Goal: Task Accomplishment & Management: Manage account settings

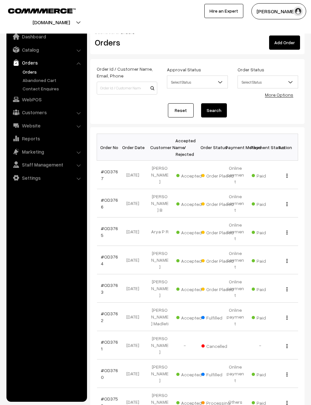
scroll to position [65, 0]
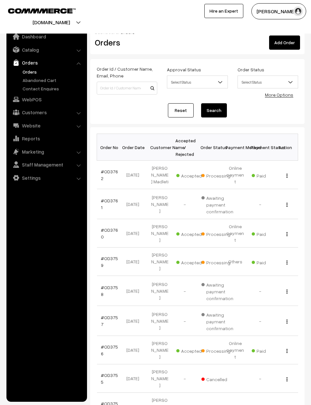
click at [180, 111] on link "Reset" at bounding box center [181, 110] width 26 height 14
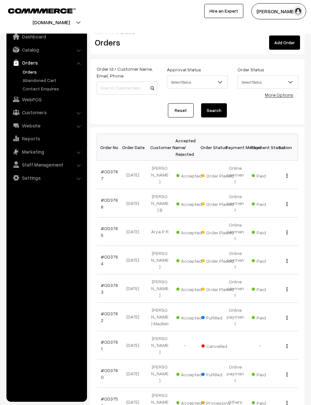
click at [289, 173] on td "View" at bounding box center [285, 175] width 25 height 28
click at [289, 176] on div "View" at bounding box center [285, 174] width 17 height 7
click at [287, 177] on img "button" at bounding box center [287, 176] width 1 height 4
click at [285, 177] on div "View" at bounding box center [285, 174] width 17 height 7
click at [287, 177] on img "button" at bounding box center [287, 176] width 1 height 4
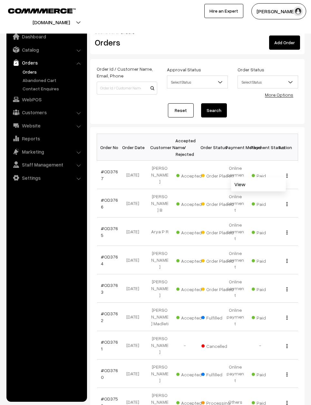
click at [274, 183] on link "View" at bounding box center [258, 184] width 55 height 14
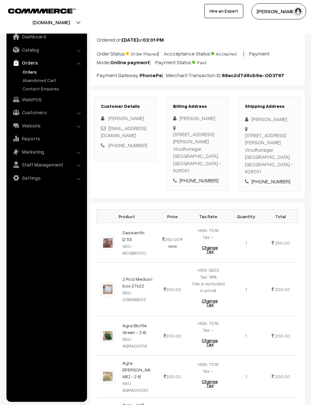
scroll to position [36, 0]
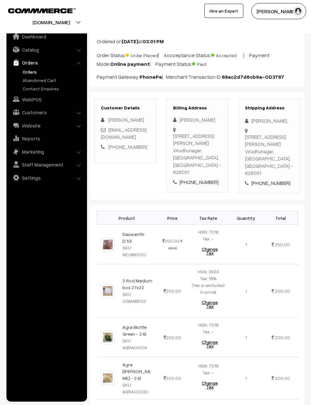
click at [114, 238] on img at bounding box center [108, 245] width 14 height 14
click at [118, 230] on td at bounding box center [108, 245] width 22 height 40
click at [109, 238] on img at bounding box center [108, 245] width 14 height 14
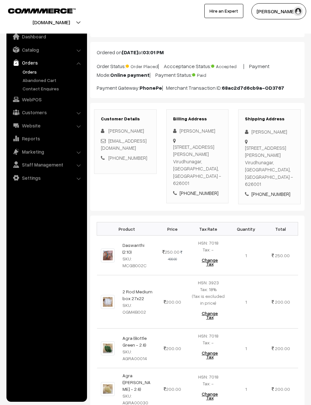
scroll to position [25, 0]
click at [108, 249] on img at bounding box center [108, 256] width 14 height 14
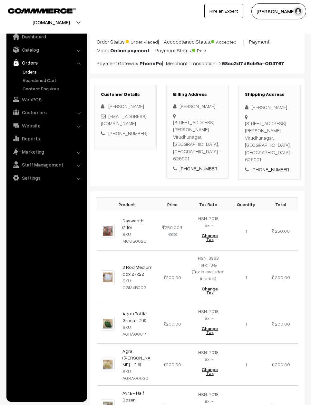
scroll to position [0, 0]
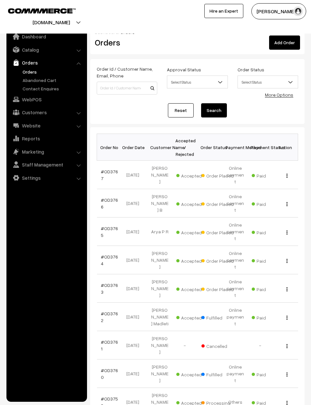
click at [288, 203] on div "View" at bounding box center [285, 203] width 17 height 7
click at [290, 205] on div "View" at bounding box center [285, 203] width 17 height 7
click at [288, 205] on button "button" at bounding box center [288, 203] width 2 height 5
click at [278, 214] on link "View" at bounding box center [258, 213] width 55 height 14
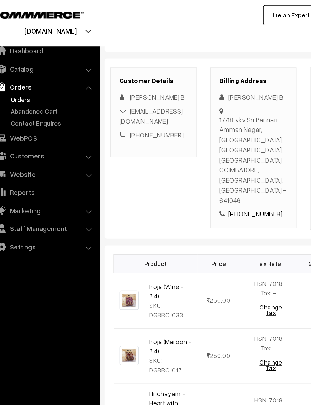
scroll to position [73, 0]
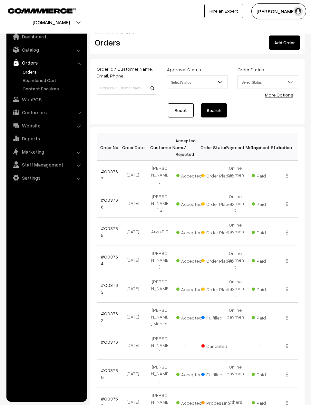
click at [288, 230] on img "button" at bounding box center [287, 232] width 1 height 4
click at [288, 230] on button "button" at bounding box center [288, 232] width 2 height 5
click at [287, 230] on img "button" at bounding box center [287, 232] width 1 height 4
click at [280, 234] on link "View" at bounding box center [258, 241] width 55 height 14
click at [289, 257] on div "View" at bounding box center [285, 260] width 17 height 7
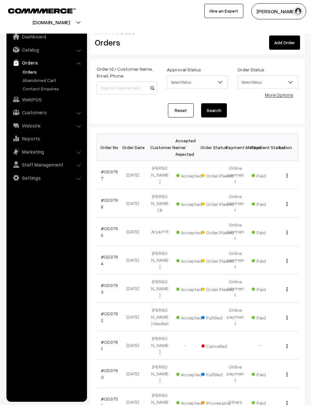
click at [288, 258] on button "button" at bounding box center [288, 260] width 2 height 5
click at [279, 262] on link "View" at bounding box center [258, 269] width 55 height 14
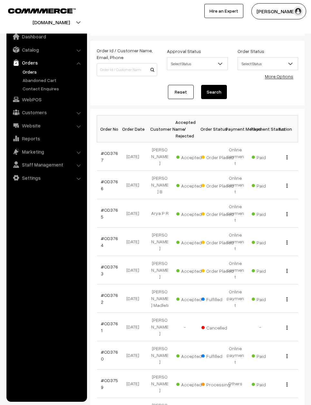
scroll to position [19, 0]
click at [288, 266] on div "View" at bounding box center [285, 269] width 17 height 7
click at [287, 268] on button "button" at bounding box center [288, 270] width 2 height 5
click at [278, 272] on link "View" at bounding box center [258, 279] width 55 height 14
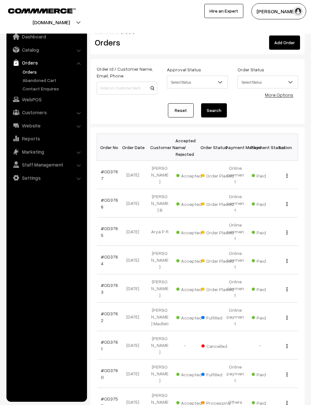
scroll to position [19, 0]
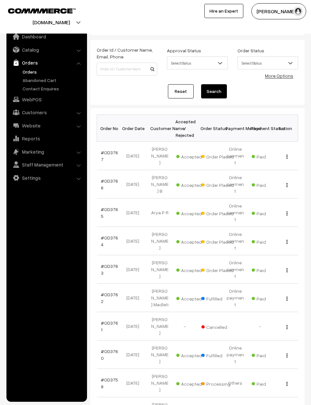
click at [290, 156] on div "View" at bounding box center [285, 155] width 17 height 7
click at [287, 159] on img "button" at bounding box center [287, 157] width 1 height 4
click at [288, 158] on button "button" at bounding box center [288, 156] width 2 height 5
click at [287, 159] on img "button" at bounding box center [287, 157] width 1 height 4
click at [283, 164] on link "View" at bounding box center [258, 165] width 55 height 14
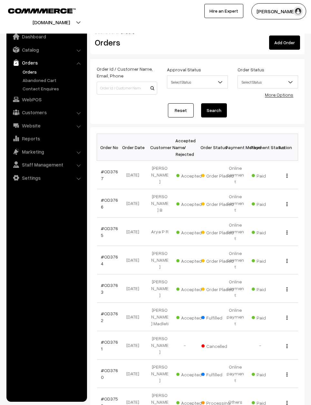
scroll to position [19, 0]
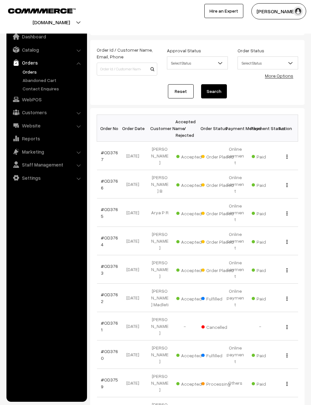
click at [288, 186] on img "button" at bounding box center [287, 185] width 1 height 4
click at [291, 185] on div "View" at bounding box center [285, 184] width 17 height 7
click at [288, 186] on div "View" at bounding box center [285, 184] width 17 height 7
click at [284, 187] on div "View" at bounding box center [285, 184] width 17 height 7
click at [115, 183] on link "#OD3766" at bounding box center [109, 184] width 17 height 12
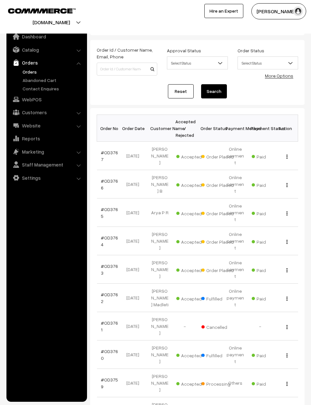
click at [110, 186] on link "#OD3766" at bounding box center [109, 184] width 17 height 12
click at [292, 183] on td "View" at bounding box center [285, 184] width 25 height 28
click at [288, 186] on img "button" at bounding box center [287, 185] width 1 height 4
click at [292, 187] on div "View" at bounding box center [285, 184] width 17 height 7
click at [288, 187] on button "button" at bounding box center [288, 184] width 2 height 5
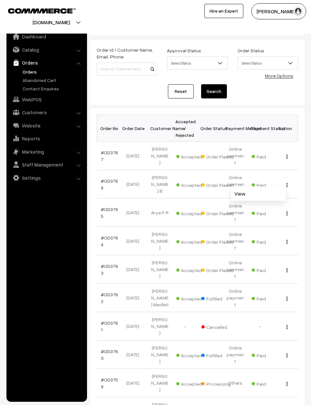
click at [287, 187] on img "button" at bounding box center [287, 185] width 1 height 4
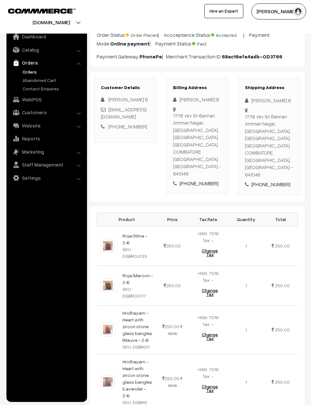
scroll to position [66, 0]
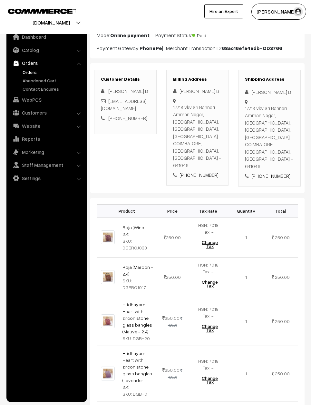
click at [210, 235] on button "Change Tax" at bounding box center [210, 244] width 30 height 18
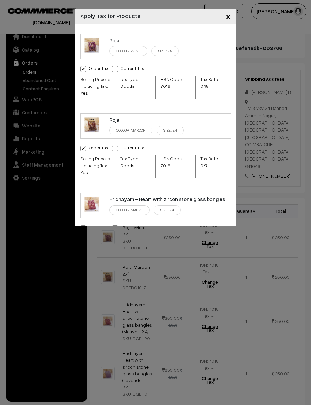
click at [229, 16] on span "×" at bounding box center [228, 16] width 5 height 12
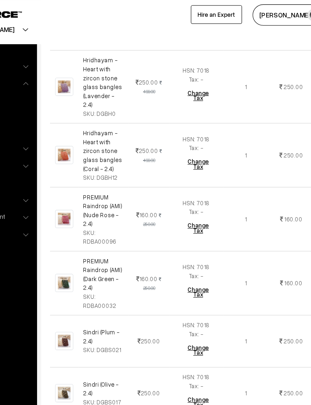
scroll to position [319, 0]
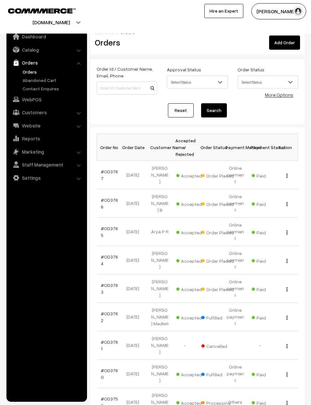
scroll to position [33, 7]
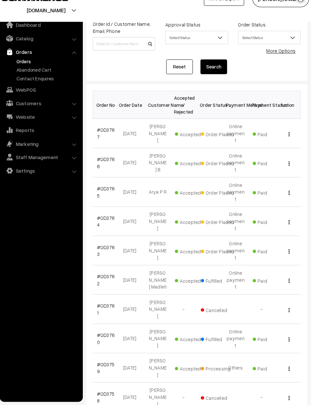
click at [287, 197] on img "button" at bounding box center [287, 199] width 1 height 4
click at [268, 202] on link "View" at bounding box center [258, 208] width 55 height 14
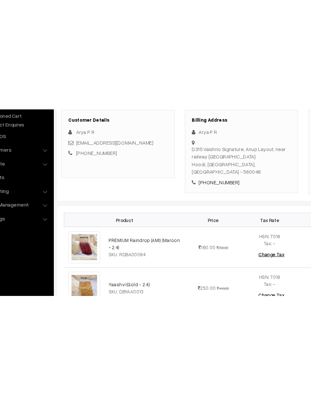
scroll to position [44, 0]
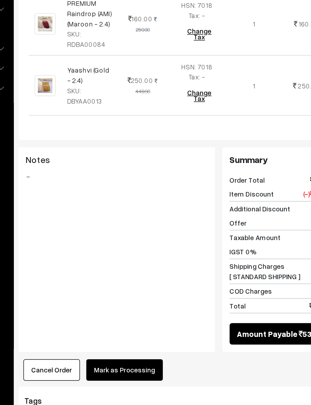
click at [135, 358] on button "Mark as Processing" at bounding box center [160, 365] width 51 height 14
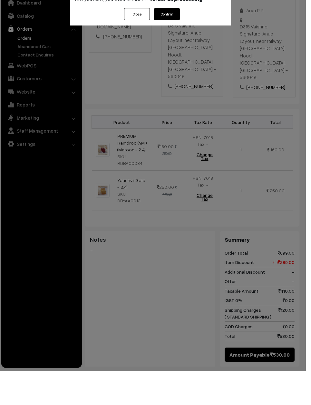
scroll to position [170, 0]
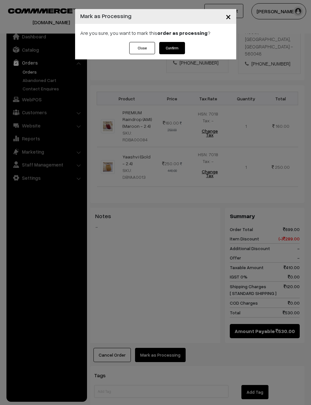
click at [171, 48] on button "Confirm" at bounding box center [172, 48] width 26 height 12
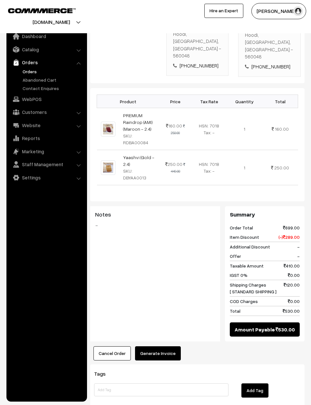
scroll to position [167, 0]
click at [157, 347] on button "Generate Invoice" at bounding box center [158, 354] width 46 height 14
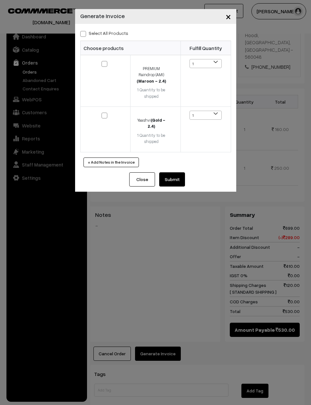
click at [82, 31] on input "Select All Products" at bounding box center [82, 33] width 4 height 4
checkbox input "true"
click at [177, 183] on button "Submit" at bounding box center [172, 179] width 26 height 14
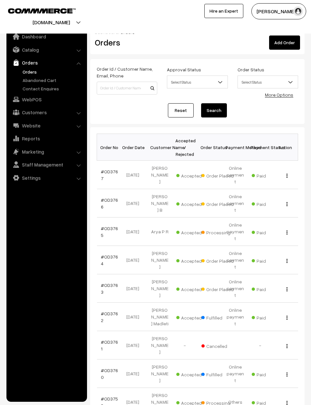
scroll to position [33, 7]
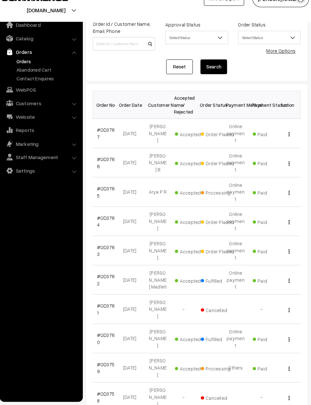
click at [278, 223] on div "View" at bounding box center [285, 226] width 17 height 7
click at [287, 226] on img "button" at bounding box center [287, 228] width 1 height 4
click at [268, 229] on link "View" at bounding box center [258, 236] width 55 height 14
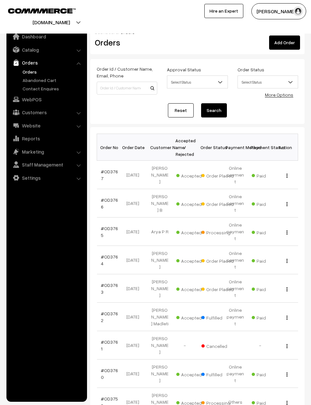
scroll to position [33, 7]
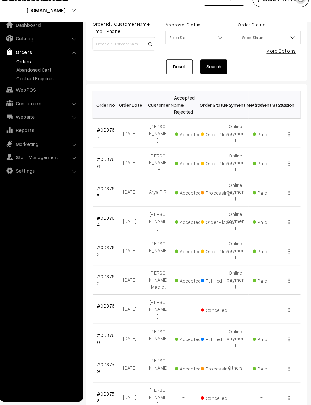
click at [282, 241] on td "View" at bounding box center [285, 255] width 25 height 28
click at [287, 254] on img "button" at bounding box center [287, 256] width 1 height 4
click at [273, 258] on link "View" at bounding box center [258, 265] width 55 height 14
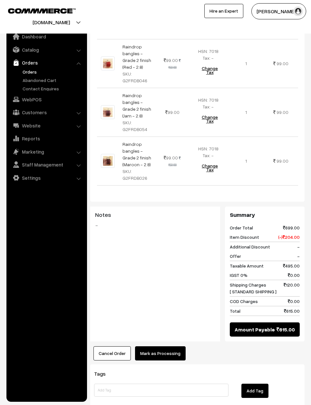
scroll to position [333, 0]
click at [162, 346] on button "Mark as Processing" at bounding box center [160, 353] width 51 height 14
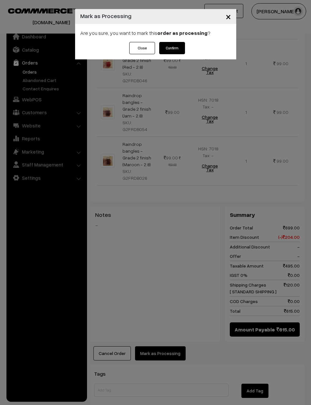
click at [174, 50] on button "Confirm" at bounding box center [172, 48] width 26 height 12
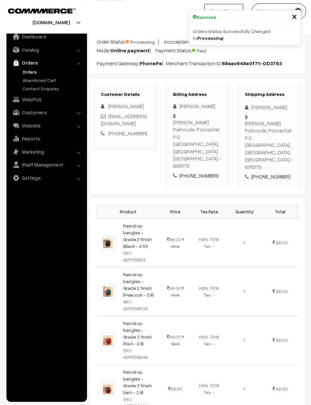
scroll to position [28, 0]
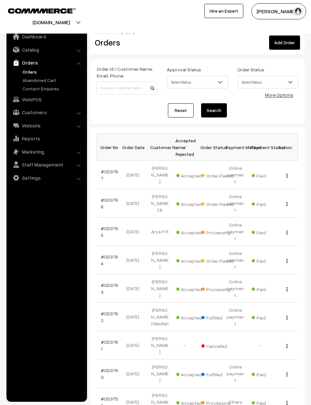
scroll to position [33, 7]
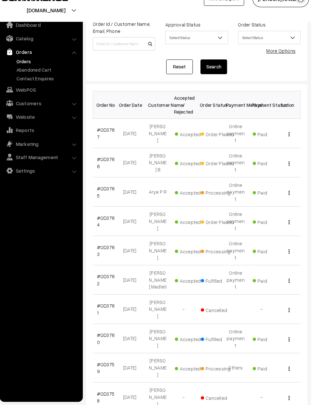
click at [287, 226] on img "button" at bounding box center [287, 228] width 1 height 4
click at [284, 223] on div "View" at bounding box center [285, 226] width 17 height 7
click at [287, 226] on img "button" at bounding box center [287, 228] width 1 height 4
click at [269, 229] on link "View" at bounding box center [258, 236] width 55 height 14
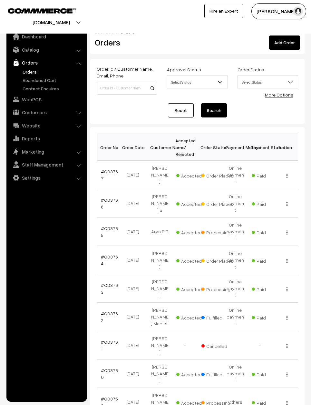
scroll to position [33, 7]
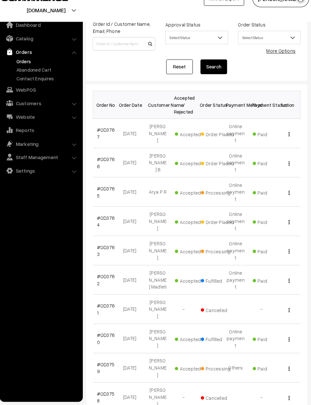
click at [287, 144] on img "button" at bounding box center [287, 142] width 1 height 4
click at [278, 143] on div "View" at bounding box center [285, 141] width 17 height 7
click at [287, 144] on img "button" at bounding box center [287, 142] width 1 height 4
click at [272, 153] on link "View" at bounding box center [258, 151] width 55 height 14
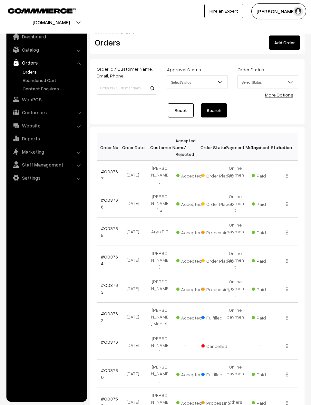
scroll to position [33, 7]
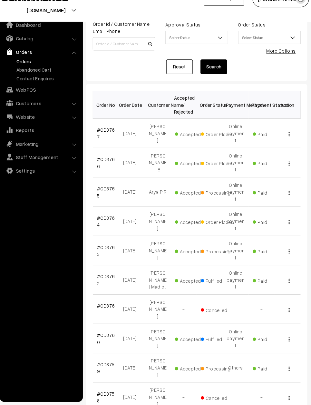
click at [282, 171] on div "View" at bounding box center [285, 170] width 17 height 7
click at [287, 172] on img "button" at bounding box center [287, 171] width 1 height 4
click at [271, 180] on link "View" at bounding box center [258, 179] width 55 height 14
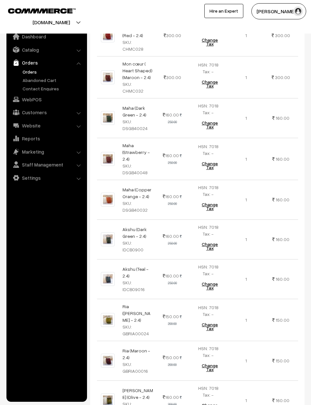
scroll to position [717, 0]
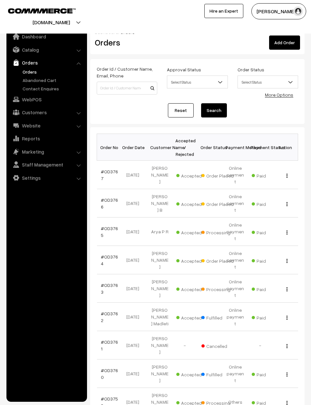
scroll to position [33, 7]
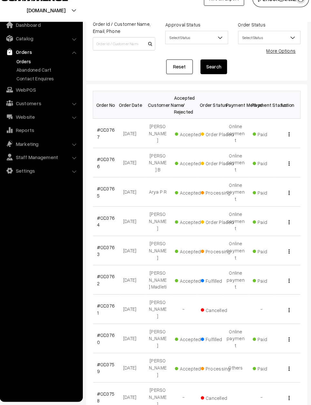
click at [277, 146] on span "Paid" at bounding box center [268, 141] width 32 height 8
click at [285, 141] on div "View" at bounding box center [285, 141] width 17 height 7
click at [278, 145] on div "View" at bounding box center [285, 141] width 17 height 7
click at [287, 145] on img "button" at bounding box center [287, 142] width 1 height 4
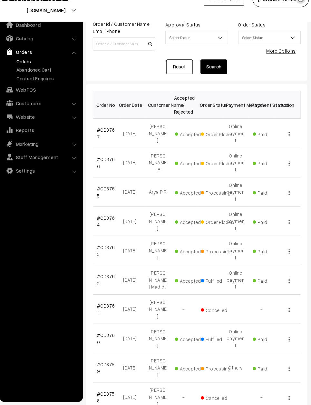
click at [273, 153] on td "View" at bounding box center [285, 141] width 25 height 28
click at [285, 142] on div "View" at bounding box center [285, 141] width 17 height 7
click at [284, 144] on div "View" at bounding box center [285, 141] width 17 height 7
click at [287, 144] on img "button" at bounding box center [287, 142] width 1 height 4
click at [269, 151] on link "View" at bounding box center [258, 151] width 55 height 14
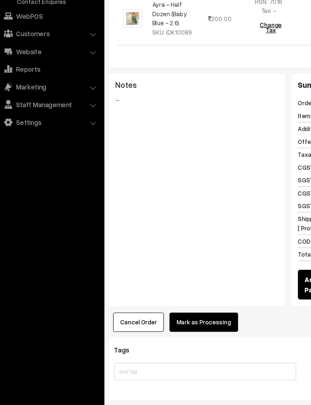
scroll to position [599, 0]
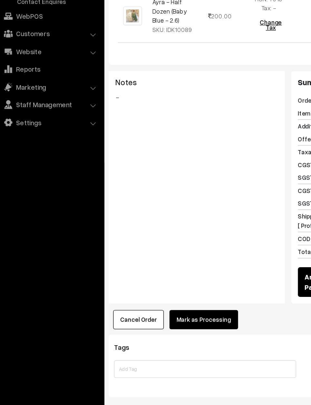
click at [153, 316] on button "Mark as Processing" at bounding box center [160, 323] width 51 height 14
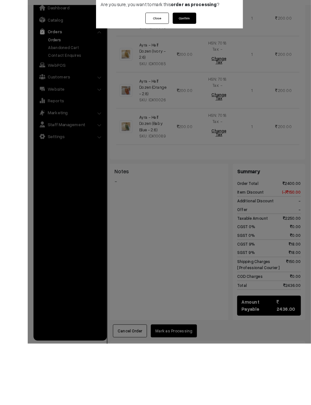
scroll to position [573, 0]
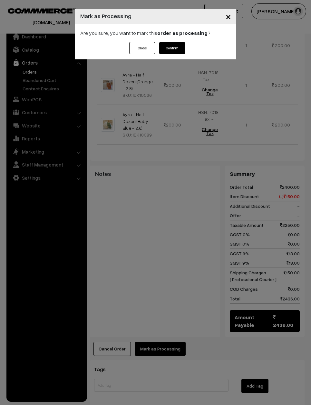
click at [171, 49] on button "Confirm" at bounding box center [172, 48] width 26 height 12
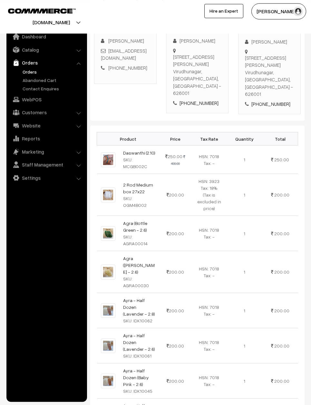
scroll to position [96, 0]
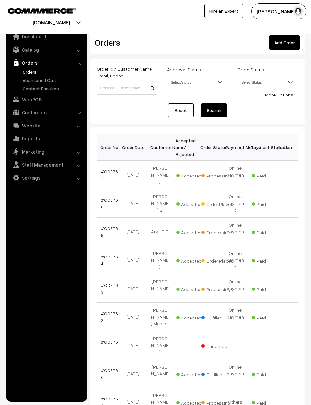
scroll to position [33, 7]
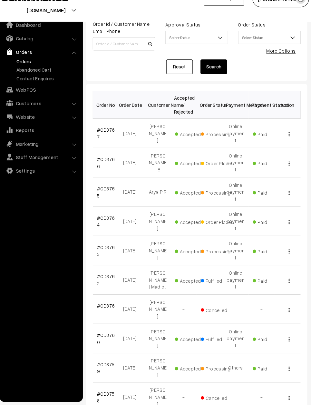
click at [282, 170] on div "View" at bounding box center [285, 170] width 17 height 7
click at [287, 173] on img "button" at bounding box center [287, 171] width 1 height 4
click at [271, 180] on link "View" at bounding box center [258, 179] width 55 height 14
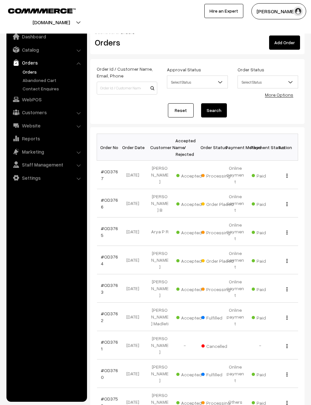
scroll to position [33, 7]
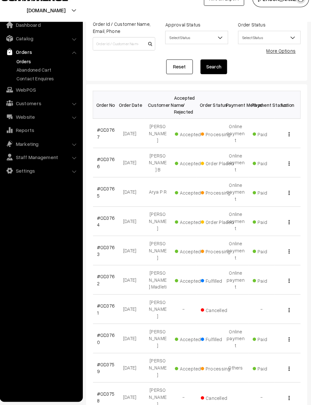
click at [287, 197] on button "button" at bounding box center [288, 199] width 2 height 5
click at [269, 201] on link "View" at bounding box center [258, 208] width 55 height 14
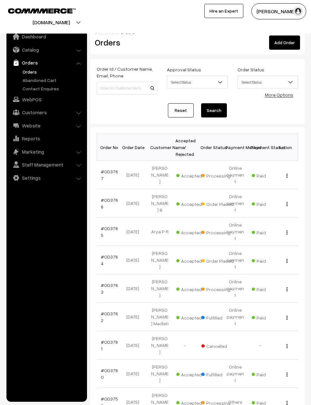
scroll to position [33, 7]
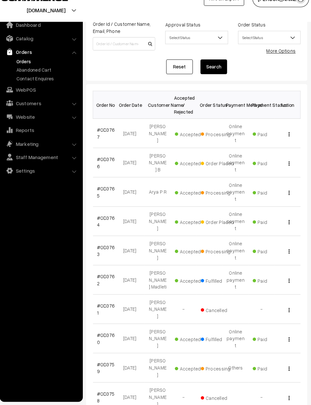
click at [285, 223] on div "View" at bounding box center [285, 226] width 17 height 7
click at [287, 226] on img "button" at bounding box center [287, 228] width 1 height 4
click at [269, 229] on link "View" at bounding box center [258, 236] width 55 height 14
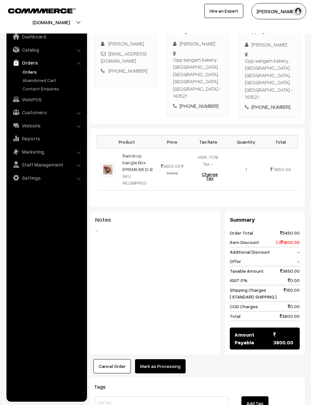
scroll to position [113, 0]
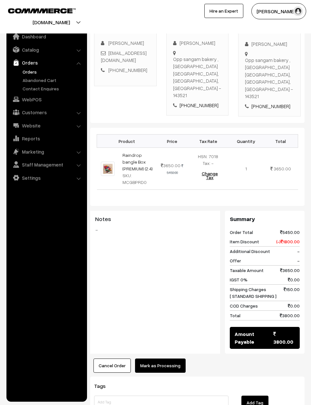
click at [163, 359] on button "Mark as Processing" at bounding box center [160, 366] width 51 height 14
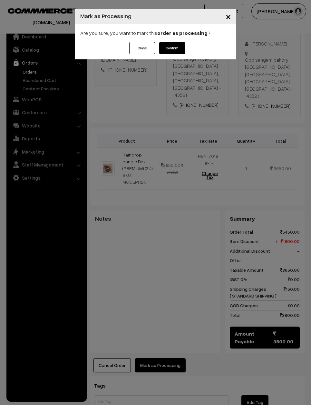
click at [173, 46] on button "Confirm" at bounding box center [172, 48] width 26 height 12
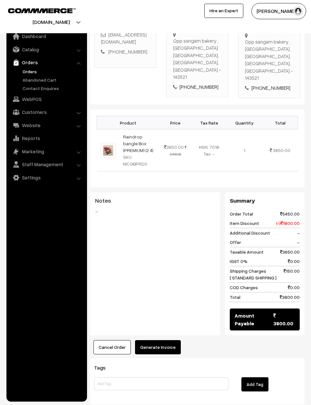
scroll to position [131, 0]
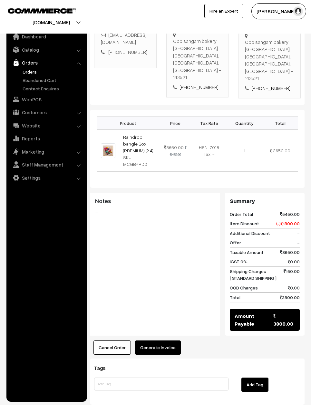
click at [157, 359] on div "Tags Add Tag" at bounding box center [197, 382] width 215 height 46
click at [157, 340] on button "Generate Invoice" at bounding box center [158, 347] width 46 height 14
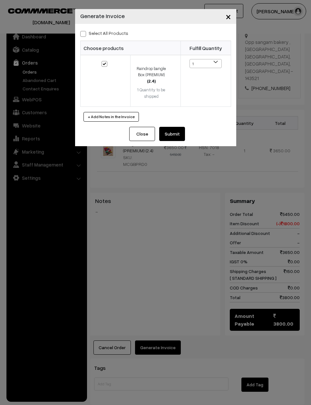
click at [167, 132] on button "Submit" at bounding box center [172, 134] width 26 height 14
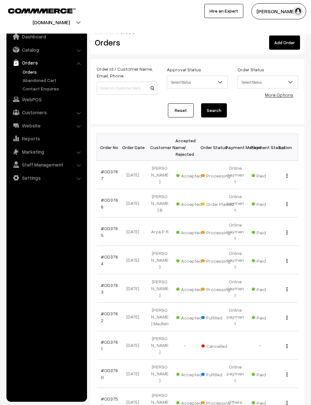
scroll to position [33, 7]
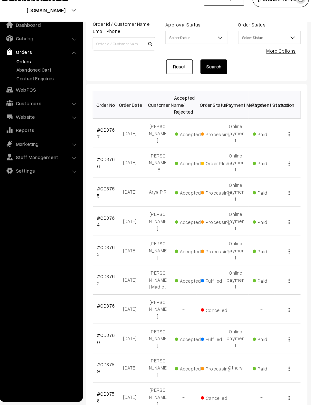
click at [282, 252] on div "View" at bounding box center [285, 255] width 17 height 7
click at [281, 252] on div "View" at bounding box center [285, 255] width 17 height 7
click at [287, 253] on button "button" at bounding box center [288, 255] width 2 height 5
click at [272, 258] on link "View" at bounding box center [258, 265] width 55 height 14
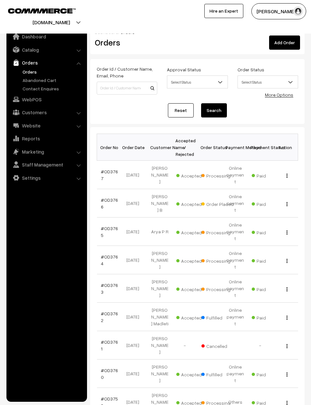
scroll to position [33, 7]
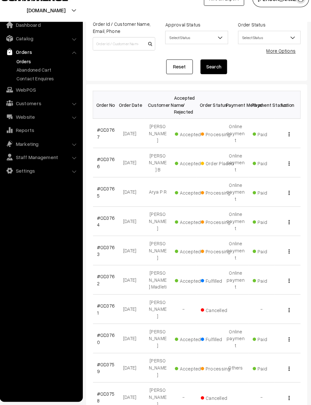
click at [278, 195] on div "View" at bounding box center [285, 198] width 17 height 7
click at [287, 197] on img "button" at bounding box center [287, 199] width 1 height 4
click at [273, 201] on link "View" at bounding box center [258, 208] width 55 height 14
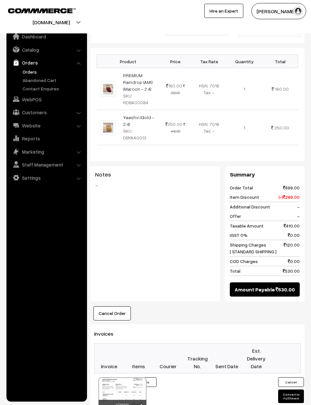
scroll to position [208, 0]
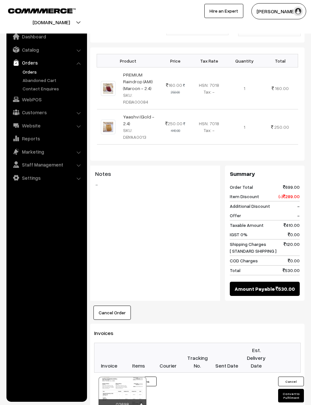
click at [177, 373] on td at bounding box center [167, 393] width 29 height 41
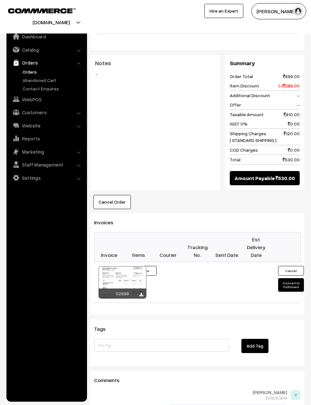
scroll to position [322, 0]
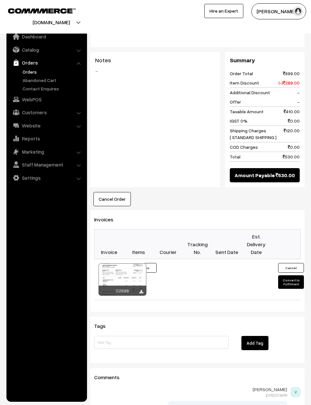
click at [174, 261] on td at bounding box center [167, 279] width 29 height 41
click at [171, 261] on td at bounding box center [167, 279] width 29 height 41
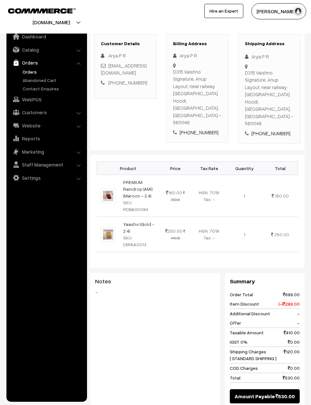
scroll to position [0, 0]
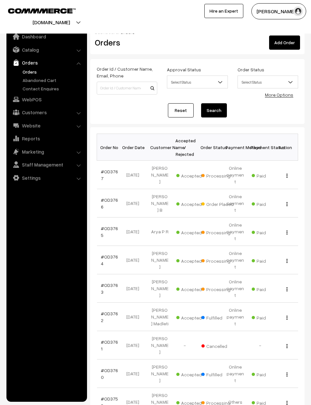
scroll to position [33, 7]
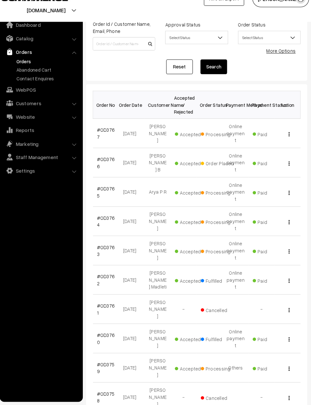
click at [283, 172] on div "View" at bounding box center [285, 170] width 17 height 7
click at [280, 171] on div "View" at bounding box center [285, 170] width 17 height 7
click at [277, 172] on div "View" at bounding box center [285, 170] width 17 height 7
click at [277, 173] on div "View" at bounding box center [285, 170] width 17 height 7
click at [277, 172] on div "View" at bounding box center [285, 170] width 17 height 7
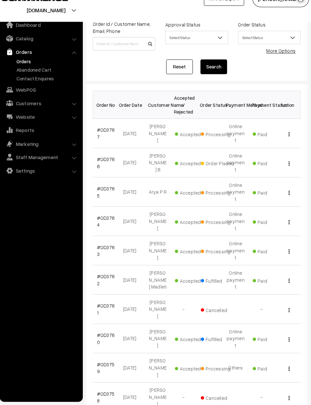
click at [278, 170] on div "View" at bounding box center [285, 170] width 17 height 7
click at [287, 173] on img "button" at bounding box center [287, 171] width 1 height 4
click at [278, 176] on link "View" at bounding box center [258, 179] width 55 height 14
click at [278, 173] on div "View" at bounding box center [285, 170] width 17 height 7
click at [282, 172] on div "View" at bounding box center [285, 170] width 17 height 7
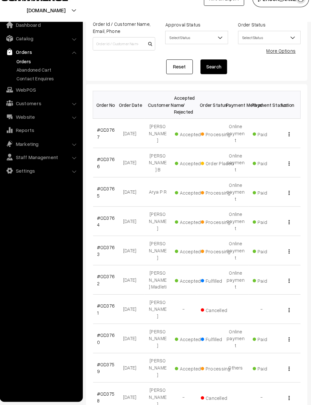
click at [287, 173] on img "button" at bounding box center [287, 171] width 1 height 4
click at [287, 172] on img "button" at bounding box center [287, 171] width 1 height 4
click at [282, 173] on div "View" at bounding box center [285, 170] width 17 height 7
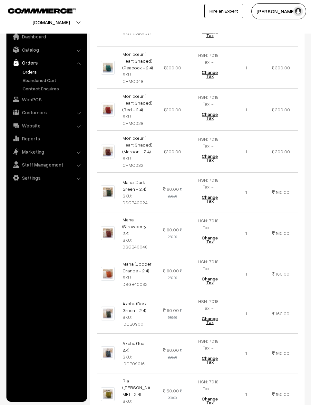
scroll to position [632, 0]
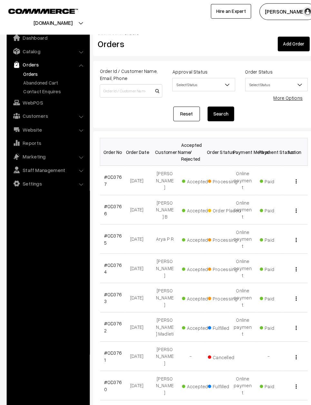
click at [285, 206] on div "View" at bounding box center [285, 203] width 17 height 7
click at [288, 204] on button "button" at bounding box center [288, 203] width 2 height 5
click at [273, 213] on link "View" at bounding box center [258, 213] width 55 height 14
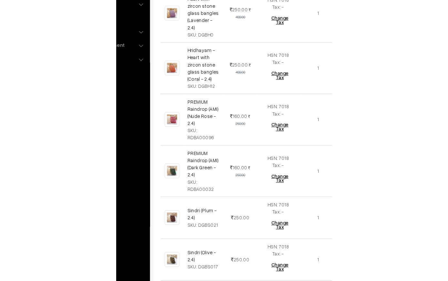
scroll to position [305, 0]
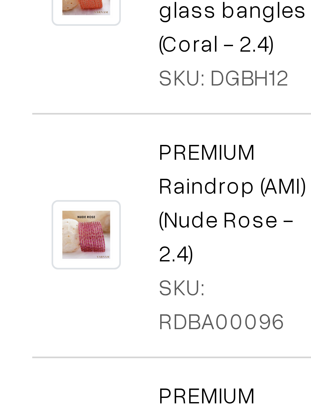
click at [123, 242] on div "SKU: RDBA00096" at bounding box center [138, 249] width 31 height 14
